Goal: Task Accomplishment & Management: Complete application form

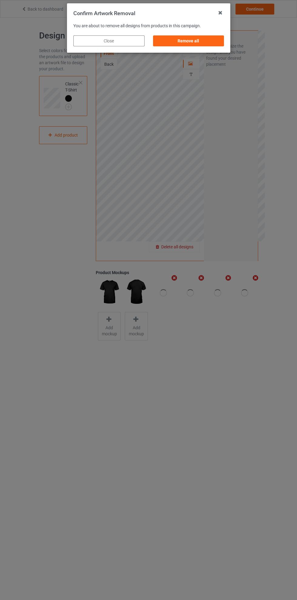
click at [184, 44] on div "Remove all" at bounding box center [188, 40] width 71 height 11
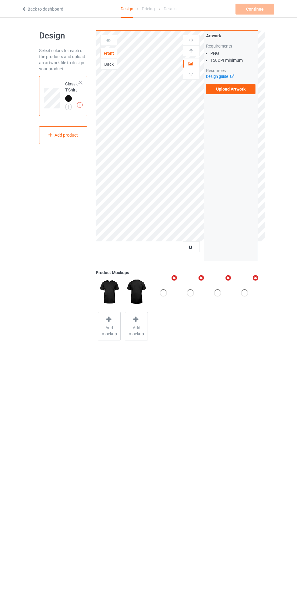
click at [224, 89] on label "Upload Artwork" at bounding box center [231, 89] width 50 height 10
click at [0, 0] on input "Upload Artwork" at bounding box center [0, 0] width 0 height 0
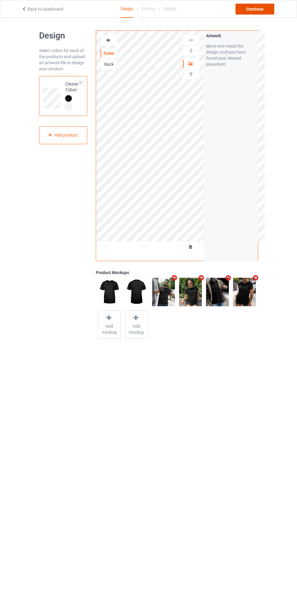
click at [264, 10] on div "Continue" at bounding box center [254, 9] width 39 height 11
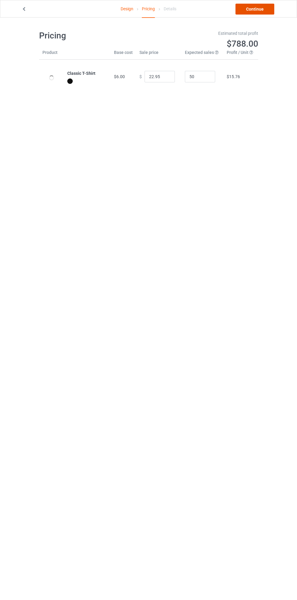
click at [258, 10] on link "Continue" at bounding box center [254, 9] width 39 height 11
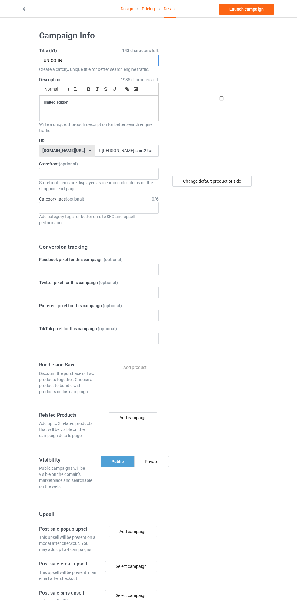
click at [99, 63] on input "UNICORN" at bounding box center [98, 61] width 119 height 12
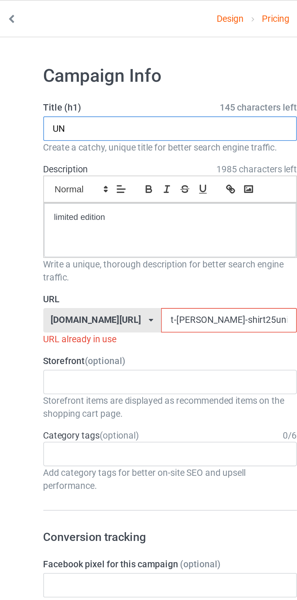
type input "U"
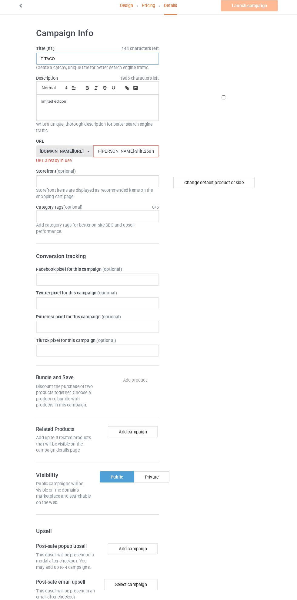
type input "T TACO"
click at [103, 153] on input "t-[PERSON_NAME]-shirt25unicorn897jklo0" at bounding box center [127, 151] width 64 height 12
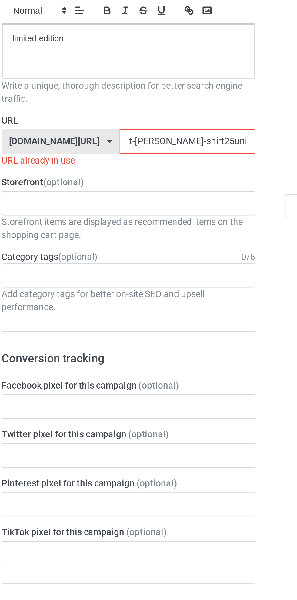
click at [120, 151] on input "t-[PERSON_NAME]-shirt25unicorn897jklo0" at bounding box center [127, 151] width 64 height 12
click at [121, 152] on input "t-[PERSON_NAME]-shirt25unicorn897jklo0" at bounding box center [127, 151] width 64 height 12
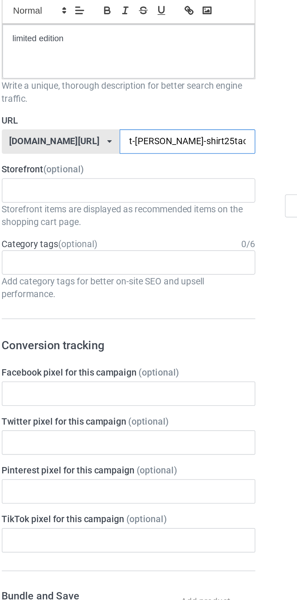
type input "t-[PERSON_NAME]-shirt25taco897jklo0"
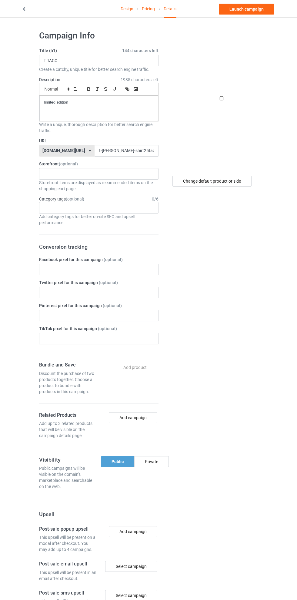
click at [123, 9] on link "Design" at bounding box center [127, 8] width 13 height 17
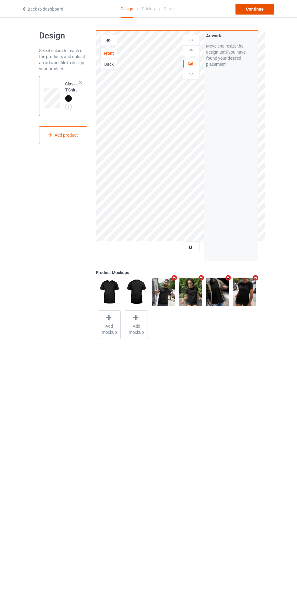
click at [256, 12] on div "Continue" at bounding box center [254, 9] width 39 height 11
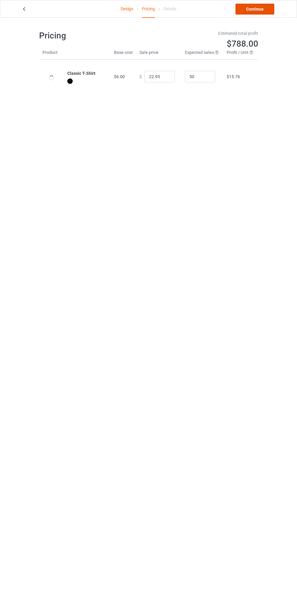
click at [262, 11] on link "Continue" at bounding box center [254, 9] width 39 height 11
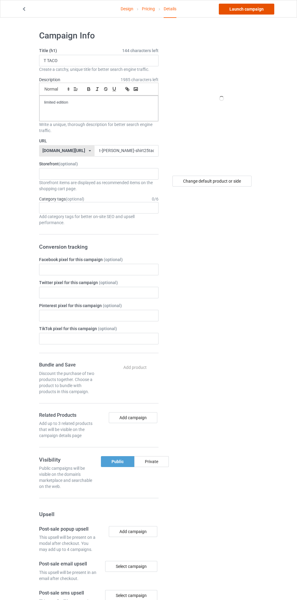
click at [253, 12] on link "Launch campaign" at bounding box center [246, 9] width 55 height 11
